Goal: Transaction & Acquisition: Purchase product/service

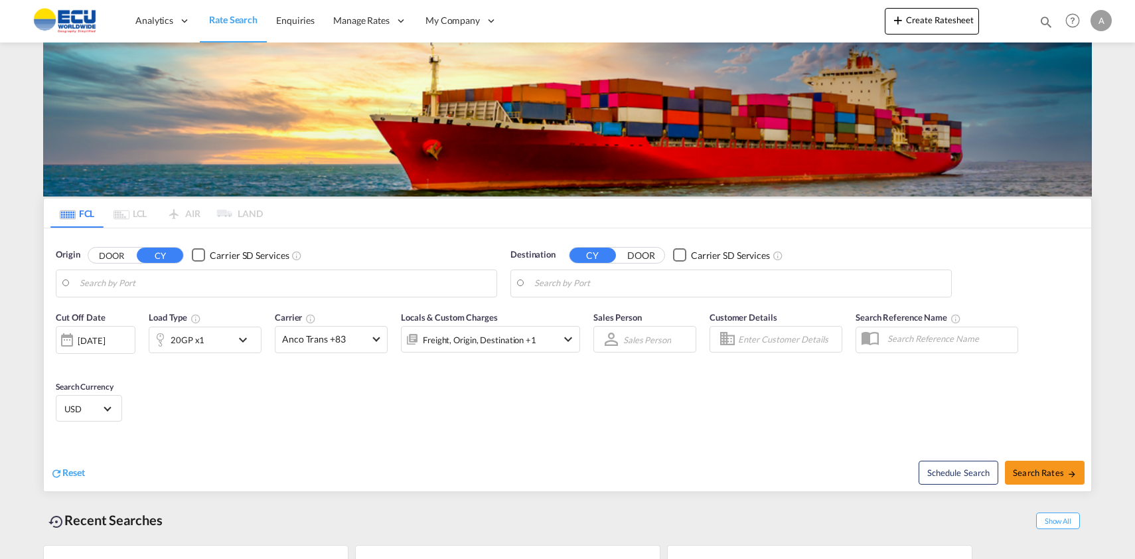
type input "[GEOGRAPHIC_DATA], [GEOGRAPHIC_DATA]"
type input "Mundra, INMUN"
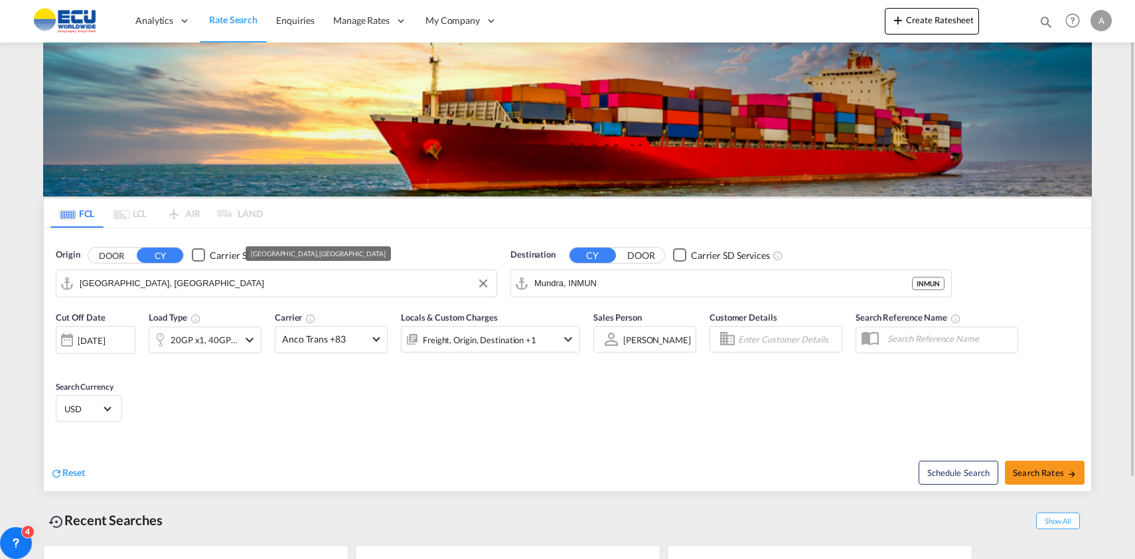
click at [273, 287] on input "[GEOGRAPHIC_DATA], [GEOGRAPHIC_DATA]" at bounding box center [285, 283] width 410 height 20
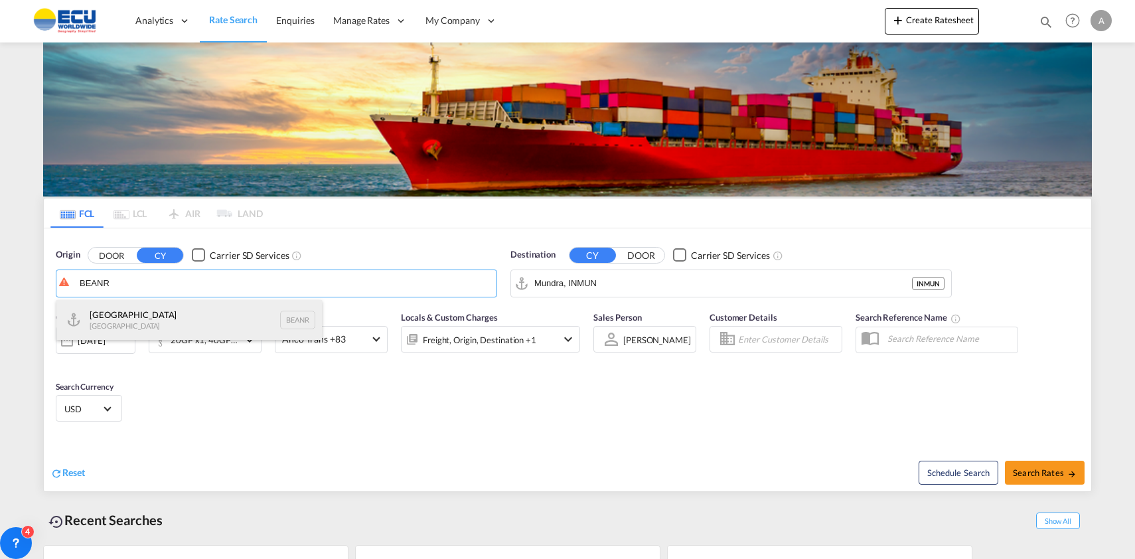
click at [148, 326] on div "Antwerp [GEOGRAPHIC_DATA] BEANR" at bounding box center [188, 320] width 265 height 40
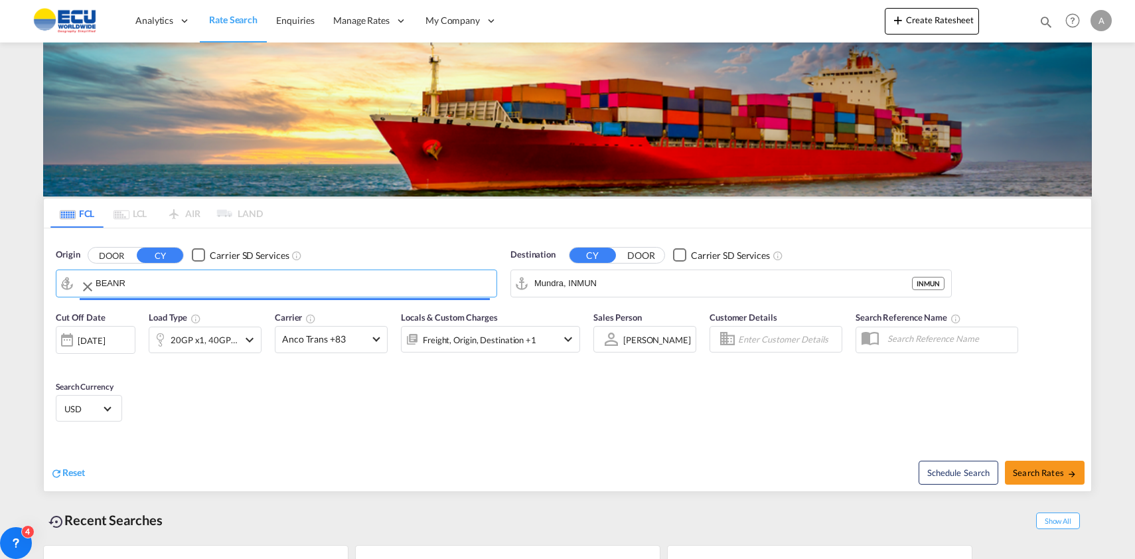
type input "[GEOGRAPHIC_DATA], BEANR"
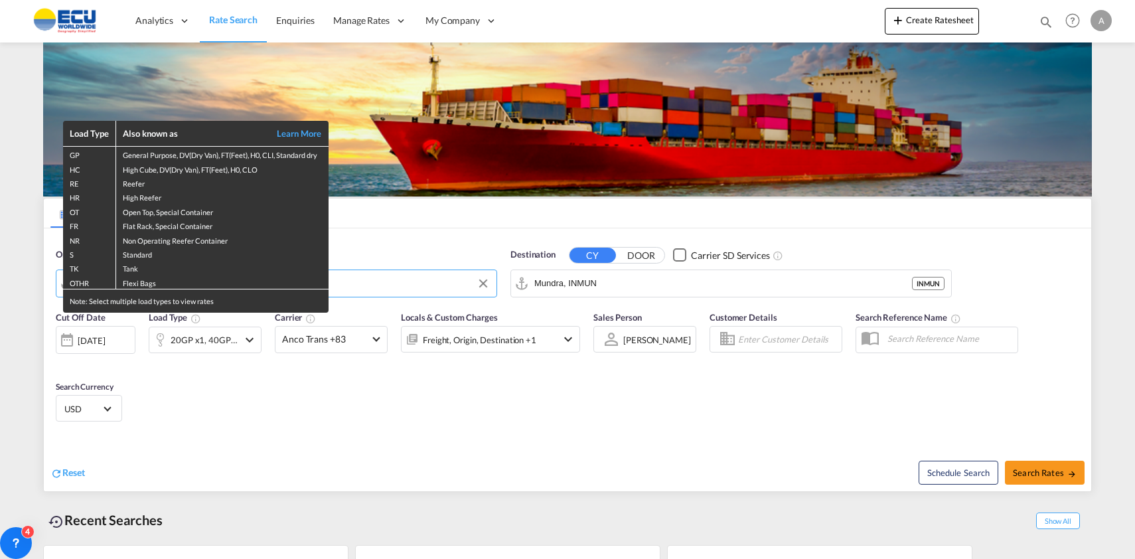
click at [625, 281] on div "Load Type Also known as Learn More GP General Purpose, DV(Dry Van), FT(Feet), H…" at bounding box center [567, 279] width 1135 height 559
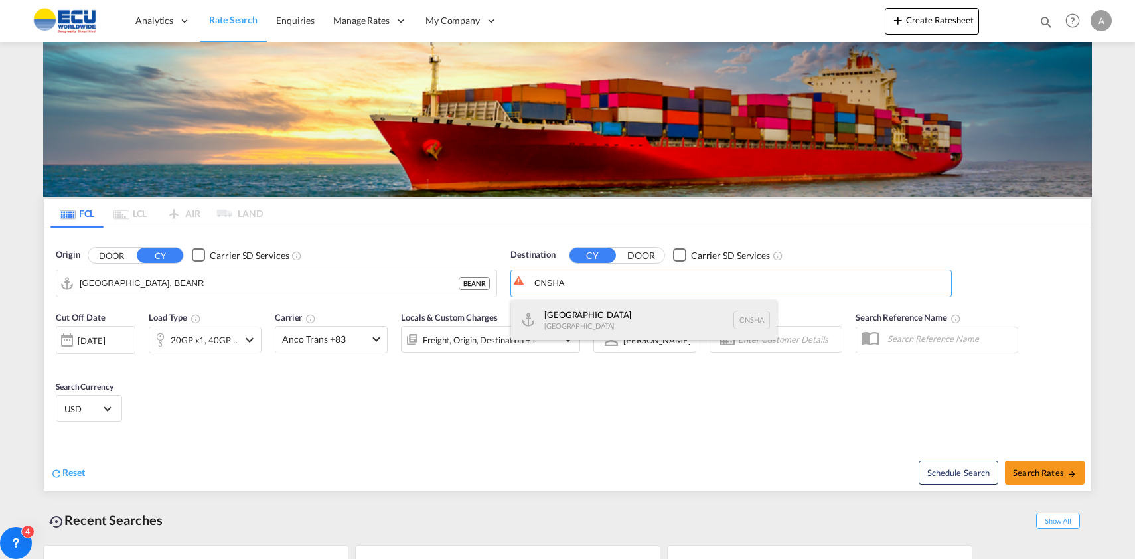
click at [563, 318] on div "Shanghai [GEOGRAPHIC_DATA] [GEOGRAPHIC_DATA]" at bounding box center [643, 320] width 265 height 40
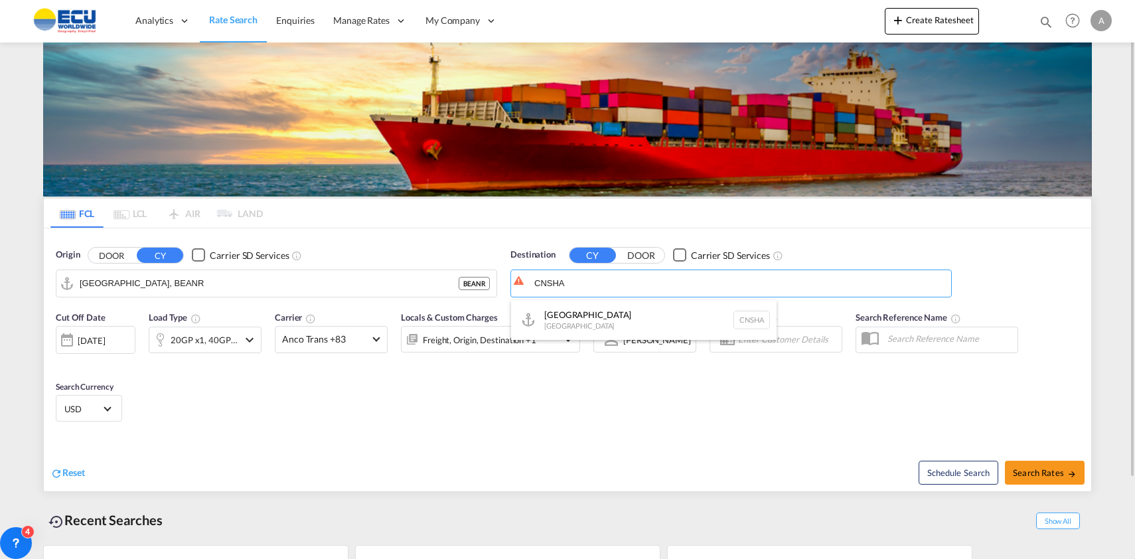
type input "[GEOGRAPHIC_DATA], [GEOGRAPHIC_DATA]"
click at [248, 340] on md-icon "icon-chevron-down" at bounding box center [250, 340] width 16 height 16
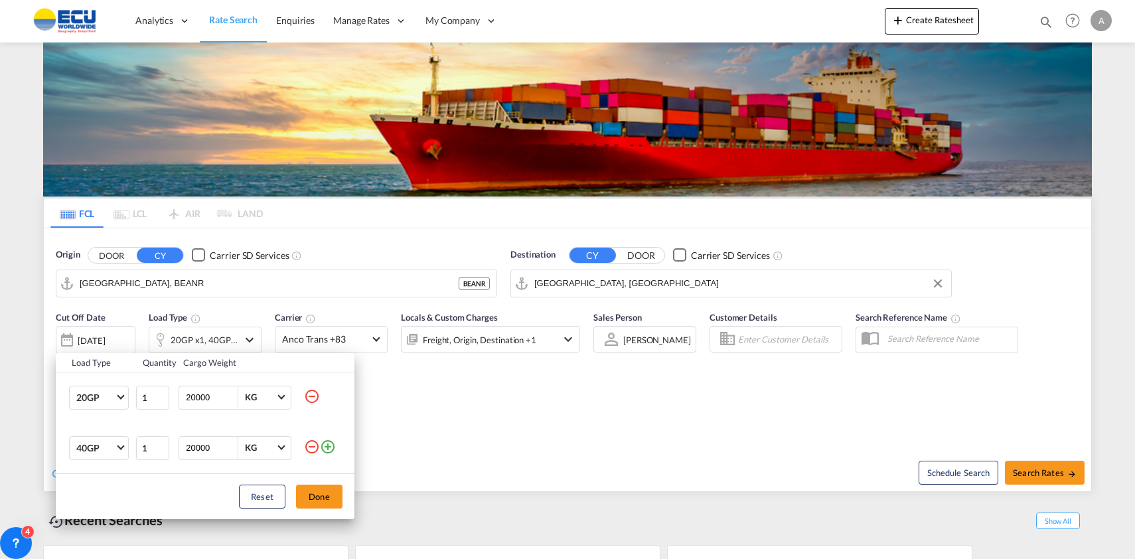
click at [314, 395] on md-icon "icon-minus-circle-outline" at bounding box center [312, 396] width 16 height 16
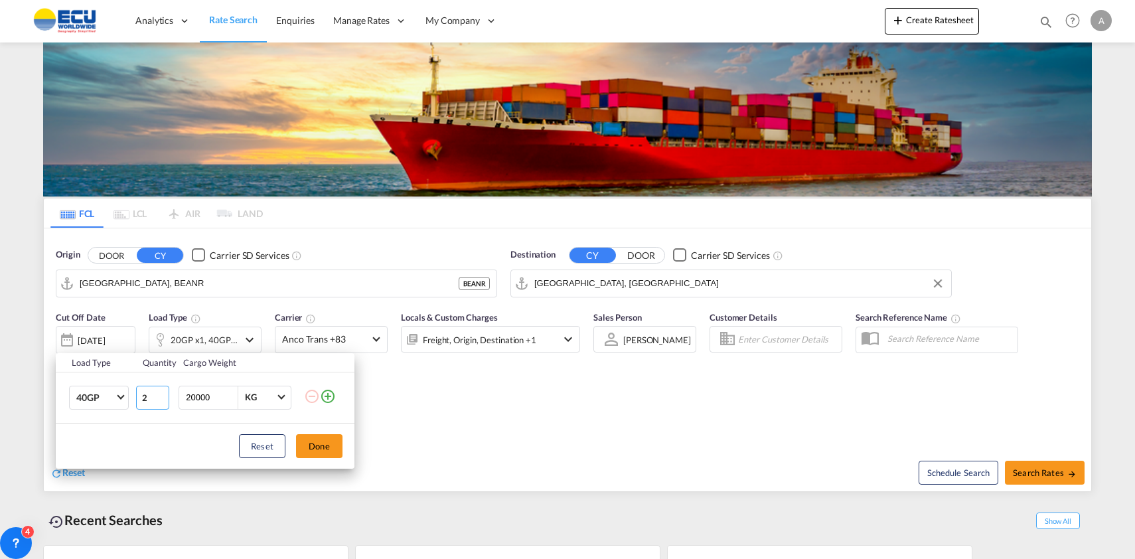
type input "2"
click at [161, 396] on input "2" at bounding box center [152, 398] width 33 height 24
click at [320, 441] on button "Done" at bounding box center [319, 446] width 46 height 24
